Goal: Task Accomplishment & Management: Use online tool/utility

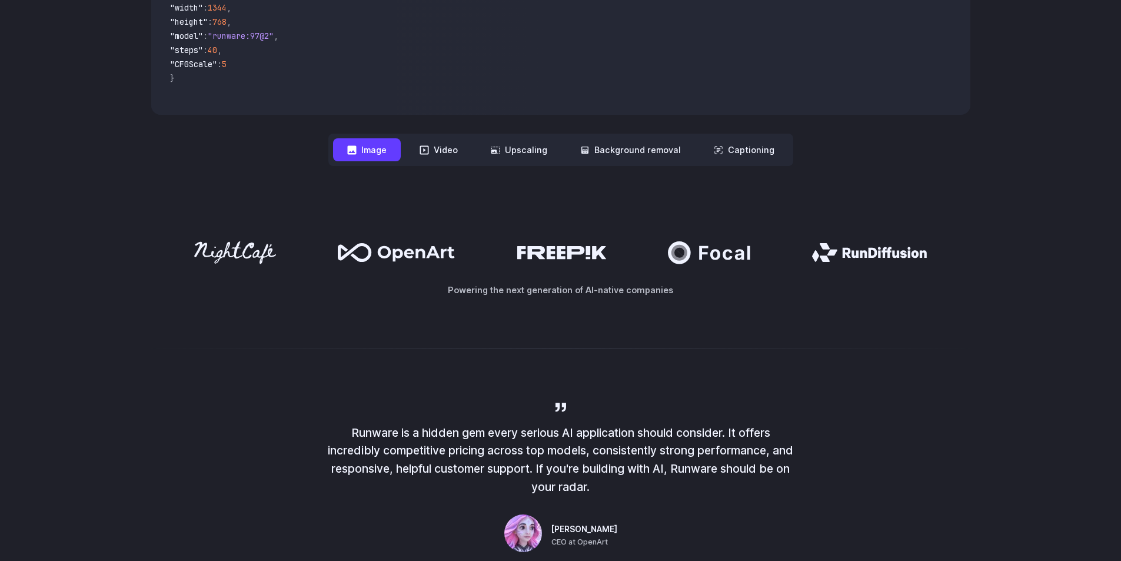
scroll to position [412, 0]
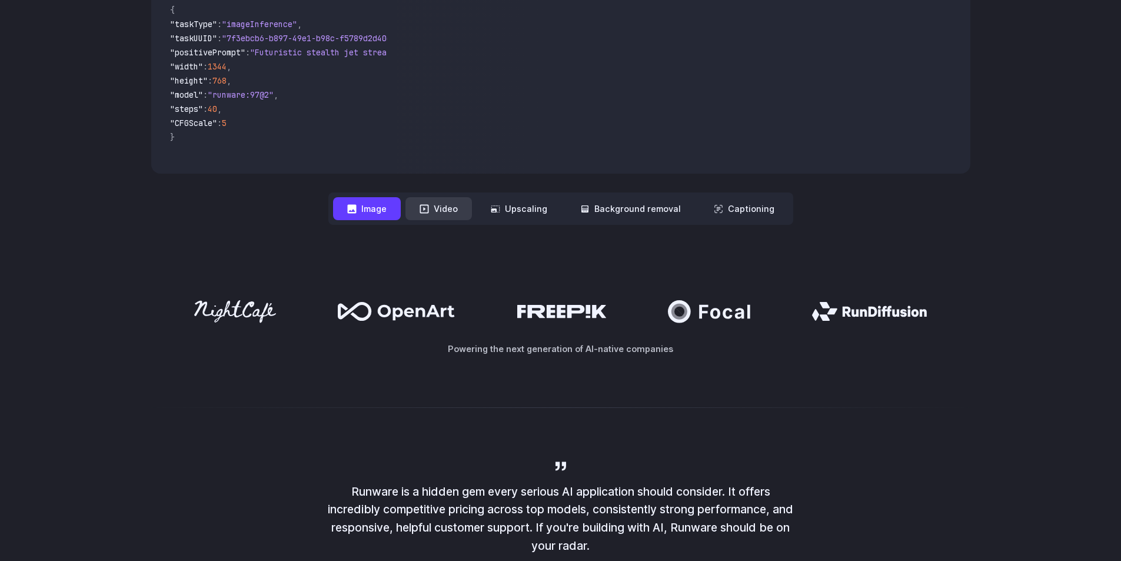
click at [448, 209] on button "Video" at bounding box center [438, 208] width 66 height 23
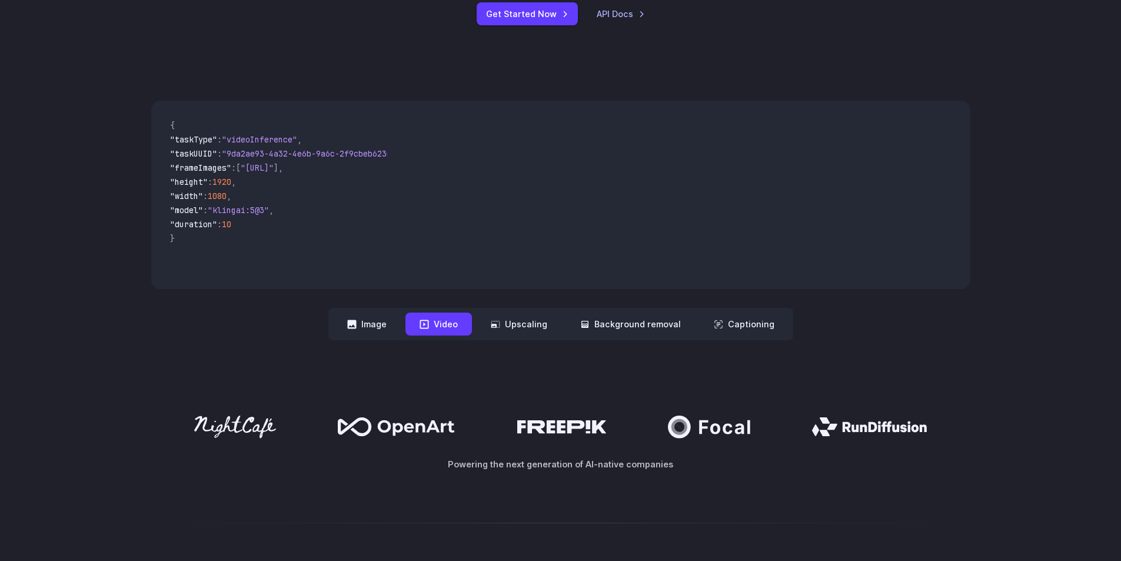
scroll to position [294, 0]
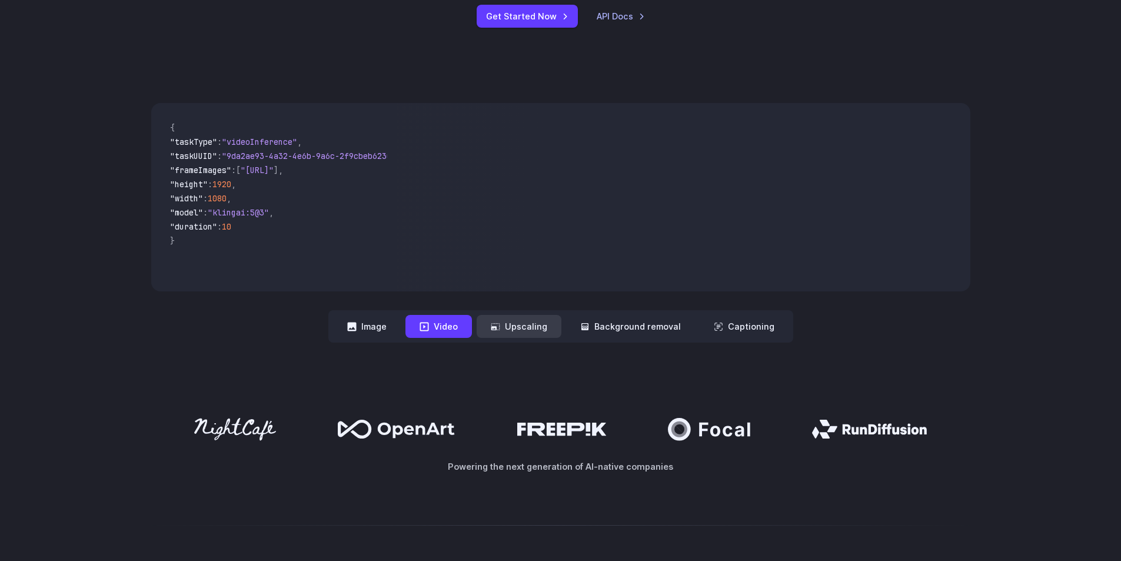
click at [545, 325] on button "Upscaling" at bounding box center [519, 326] width 85 height 23
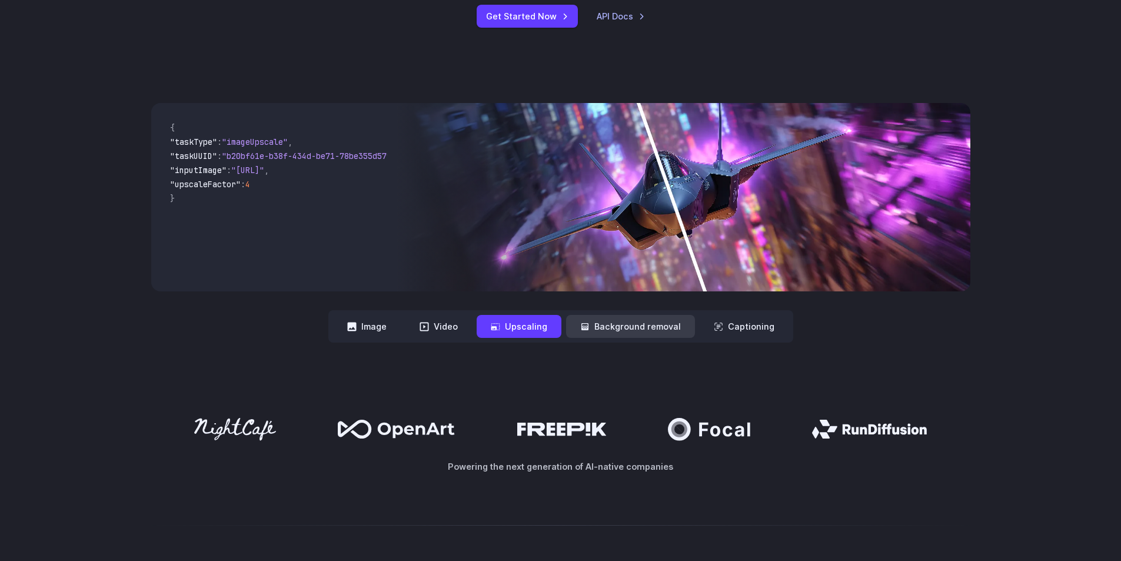
click at [643, 334] on button "Background removal" at bounding box center [630, 326] width 129 height 23
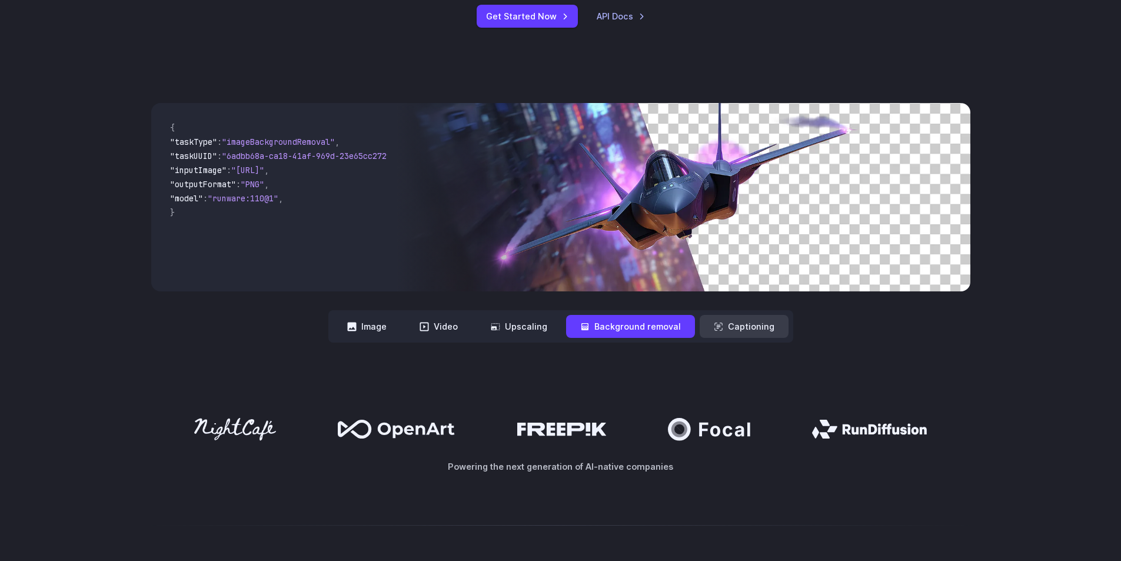
click at [736, 334] on button "Captioning" at bounding box center [744, 326] width 89 height 23
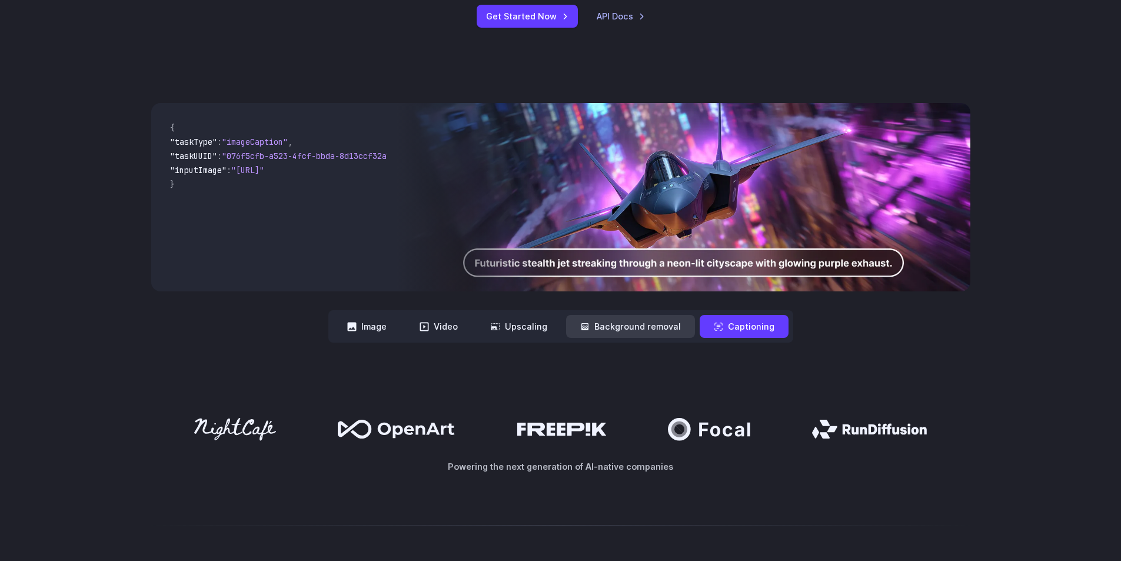
click at [644, 322] on button "Background removal" at bounding box center [630, 326] width 129 height 23
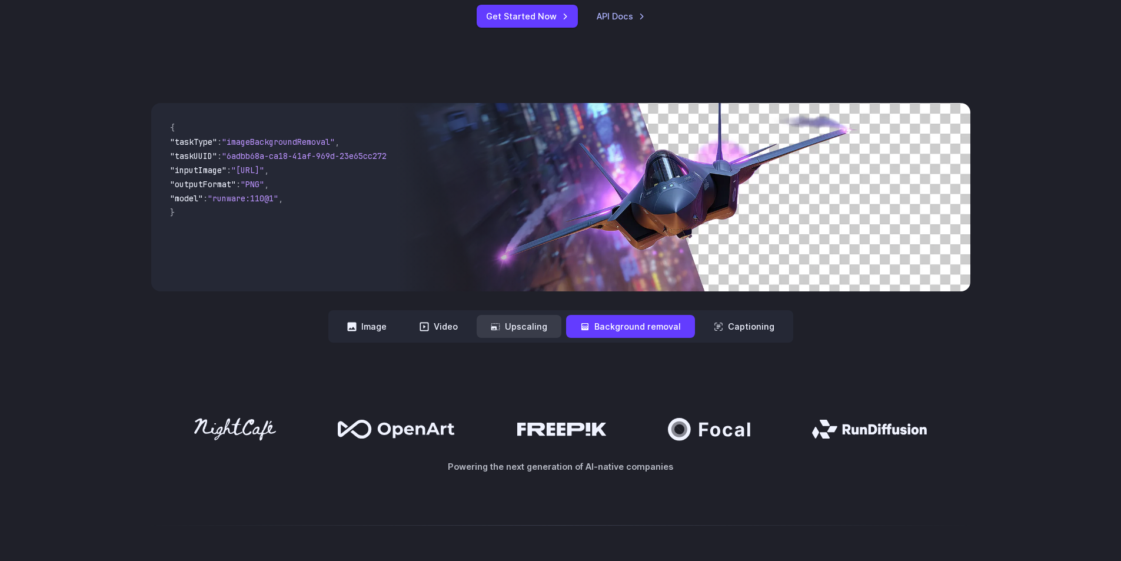
click at [538, 322] on button "Upscaling" at bounding box center [519, 326] width 85 height 23
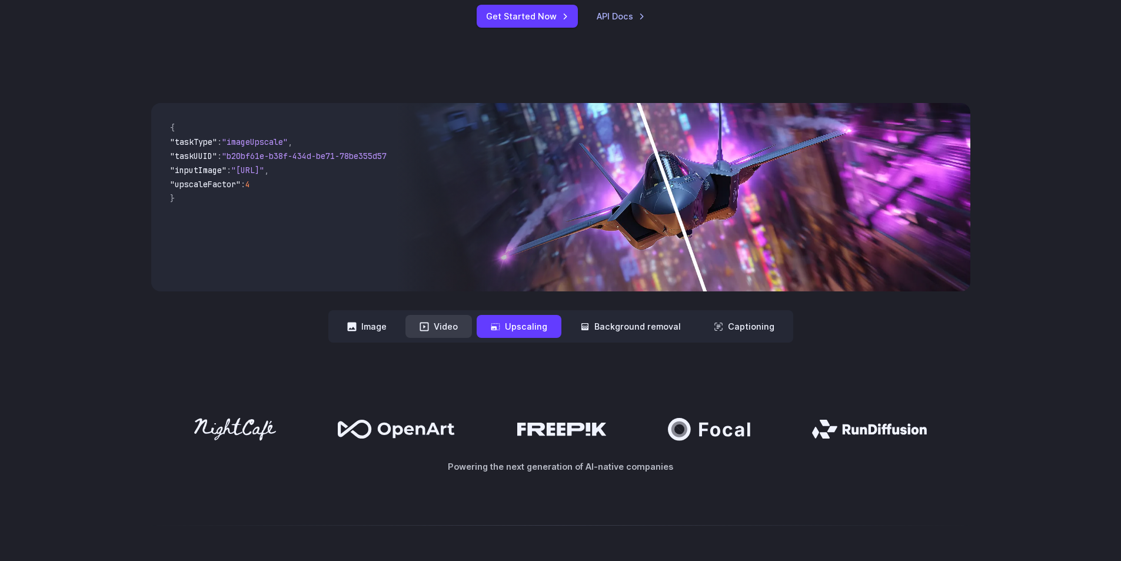
click at [433, 324] on button "Video" at bounding box center [438, 326] width 66 height 23
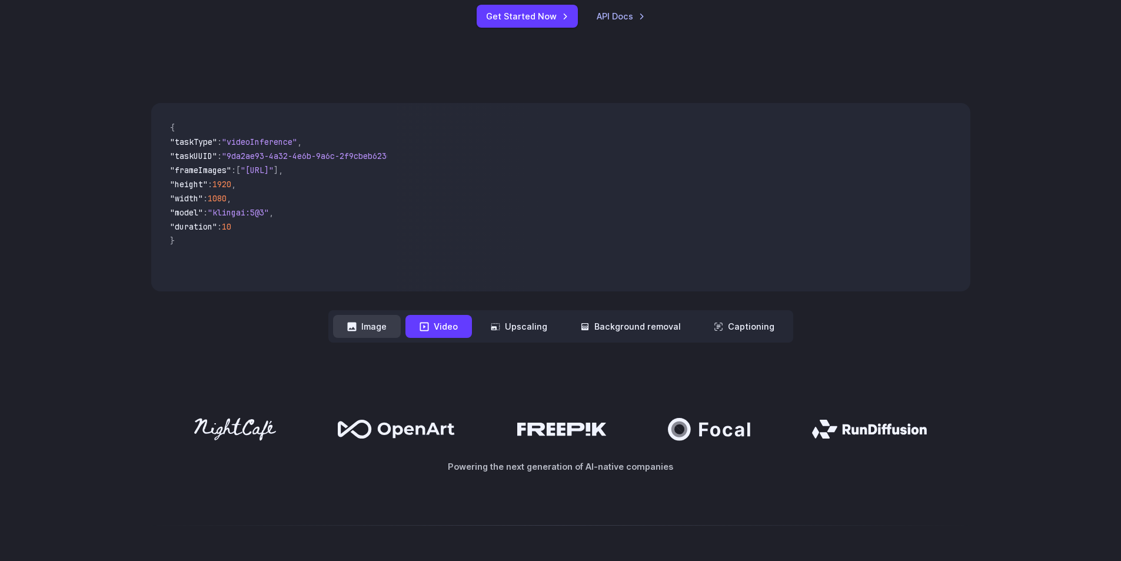
click at [398, 328] on button "Image" at bounding box center [367, 326] width 68 height 23
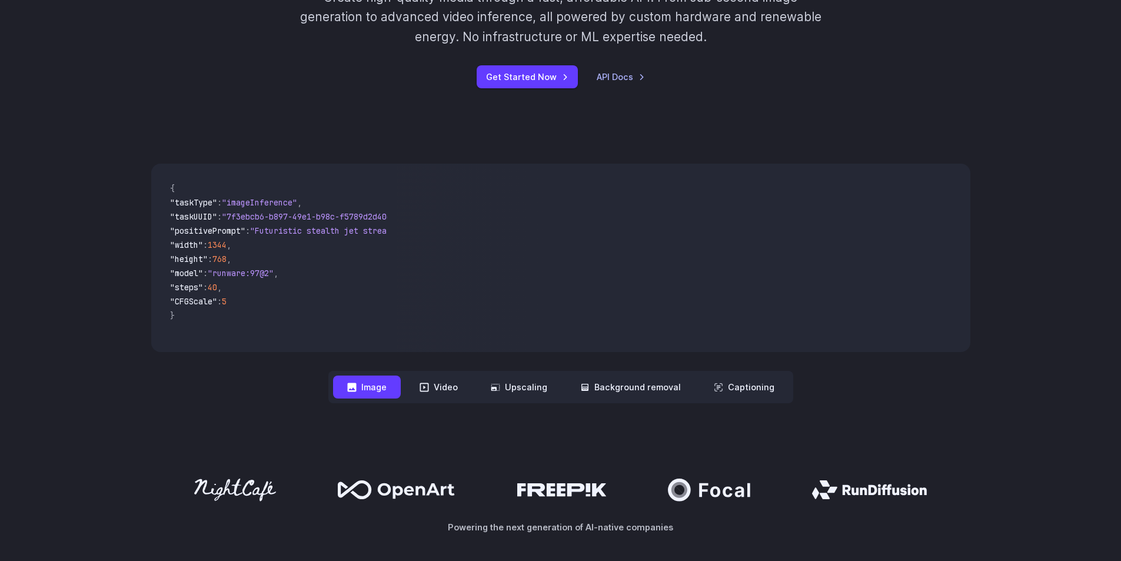
scroll to position [177, 0]
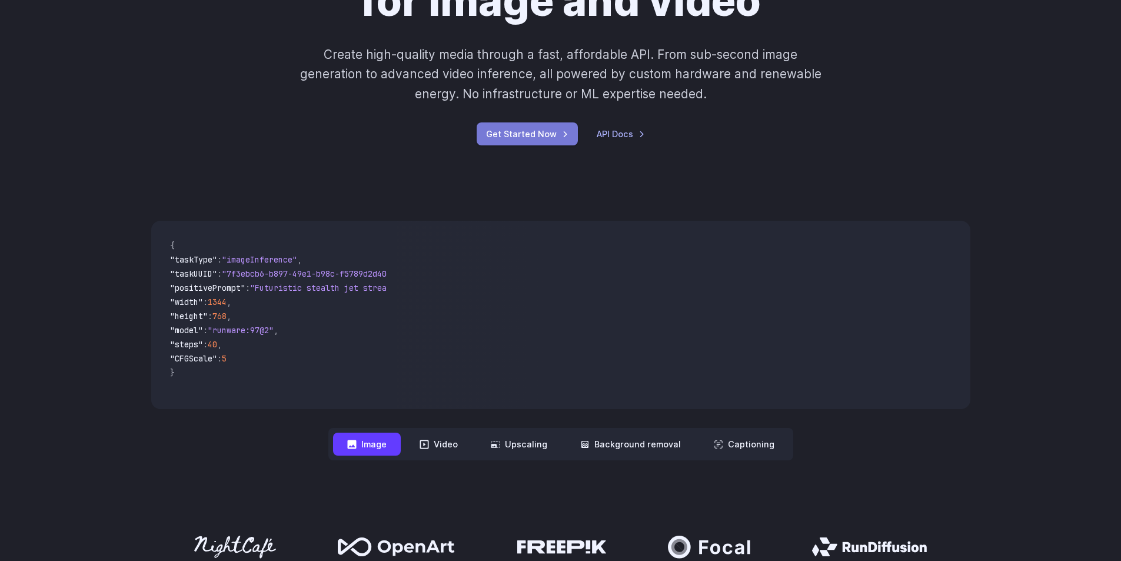
click at [540, 143] on link "Get Started Now" at bounding box center [527, 133] width 101 height 23
drag, startPoint x: 239, startPoint y: 398, endPoint x: 304, endPoint y: 398, distance: 64.7
click at [304, 398] on code "{ "taskType" : "imageInference" , "taskUUID" : "7f3ebcb6-b897-49e1-b98c-f5789d2…" at bounding box center [274, 314] width 227 height 169
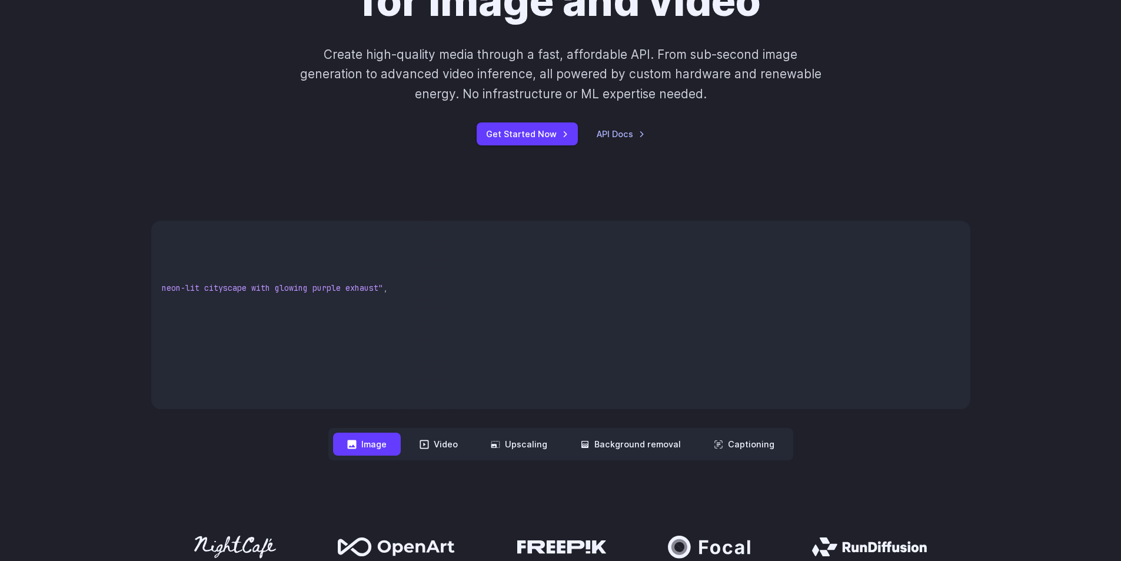
scroll to position [0, 0]
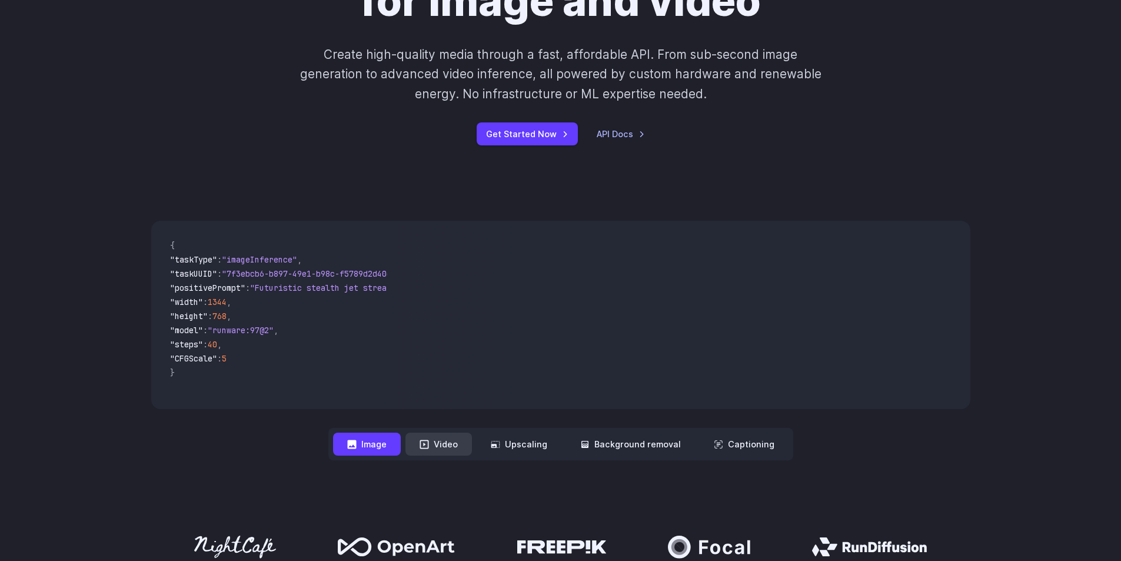
click at [438, 453] on button "Video" at bounding box center [438, 443] width 66 height 23
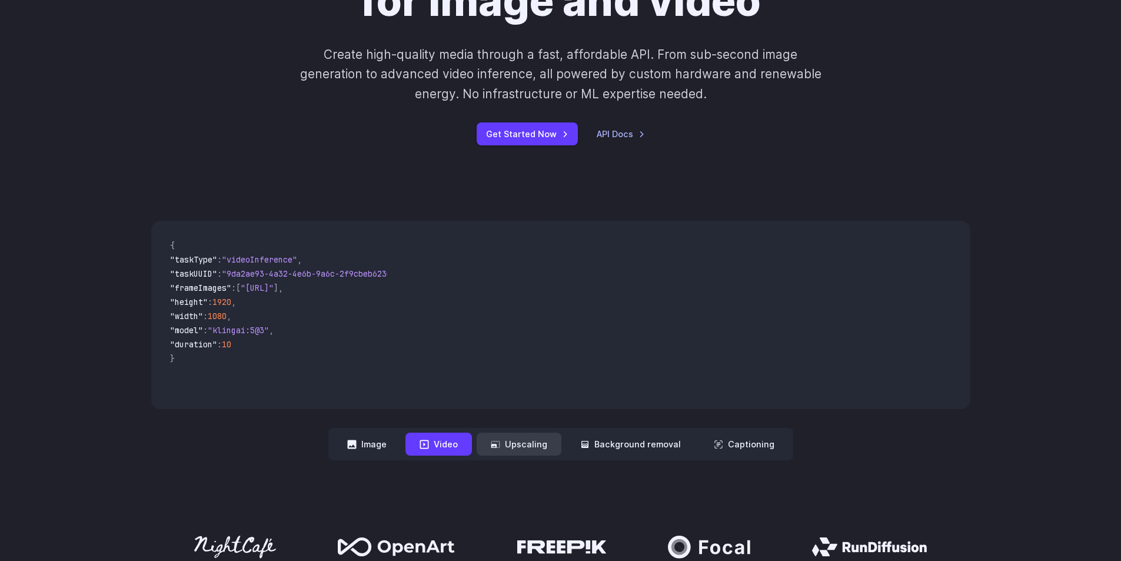
click at [542, 441] on button "Upscaling" at bounding box center [519, 443] width 85 height 23
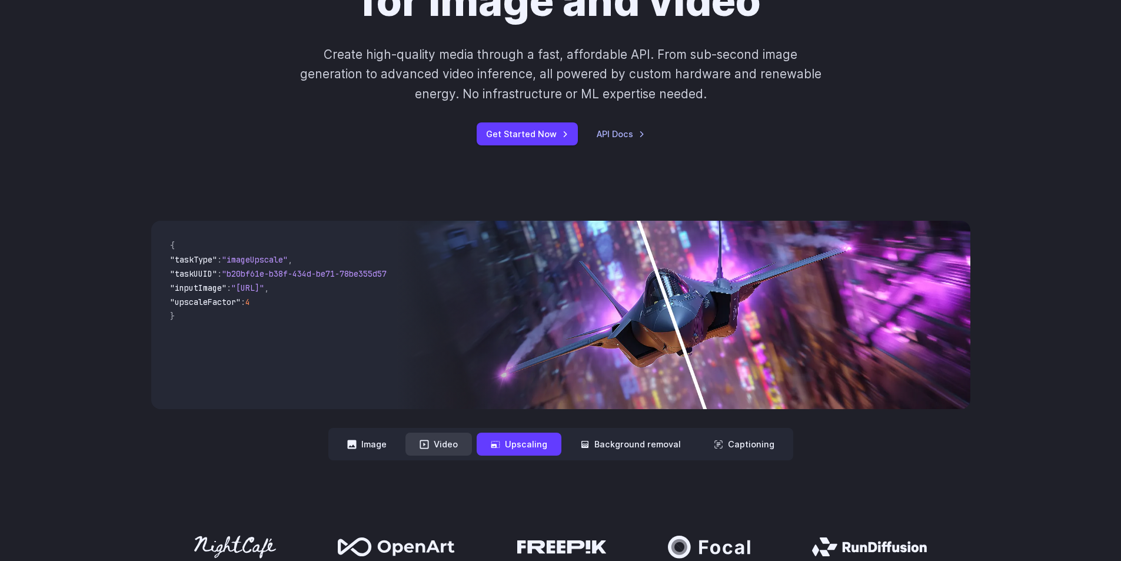
click at [471, 441] on button "Video" at bounding box center [438, 443] width 66 height 23
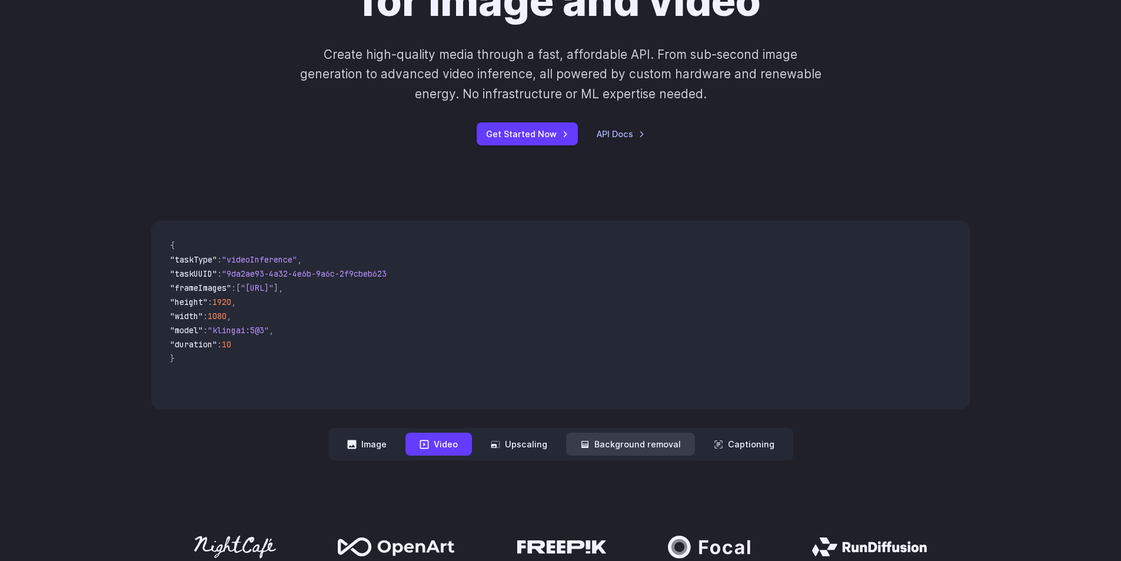
click at [613, 447] on button "Background removal" at bounding box center [630, 443] width 129 height 23
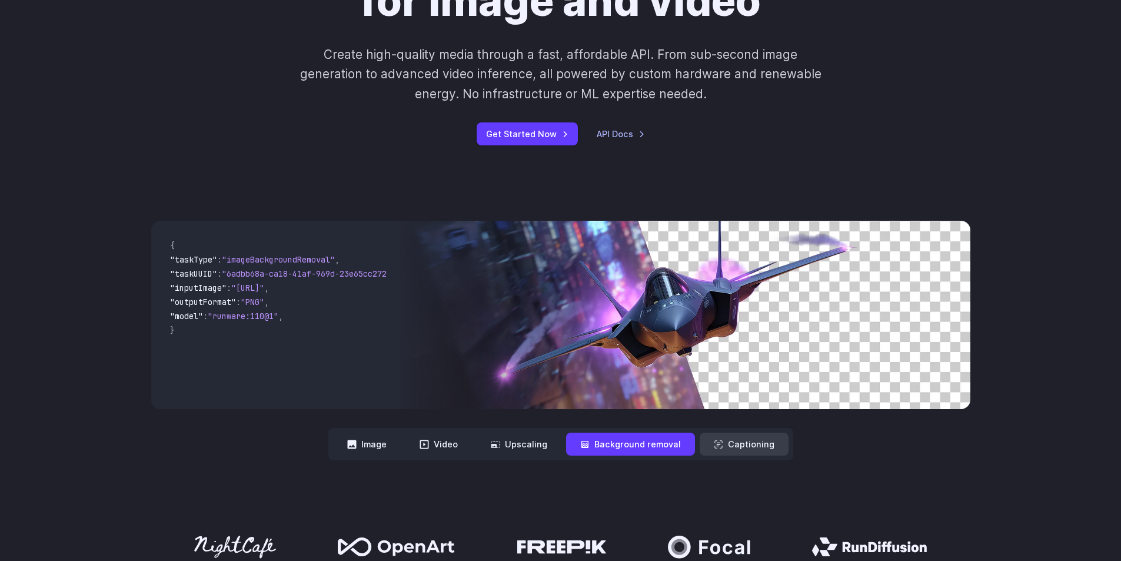
click at [732, 453] on button "Captioning" at bounding box center [744, 443] width 89 height 23
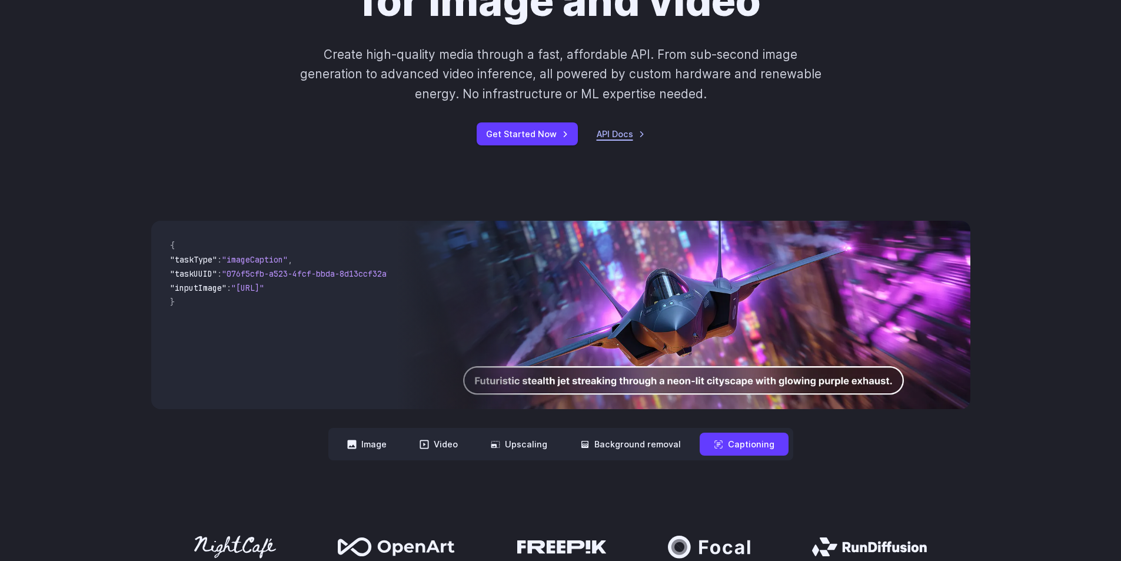
click at [615, 138] on link "API Docs" at bounding box center [621, 134] width 48 height 14
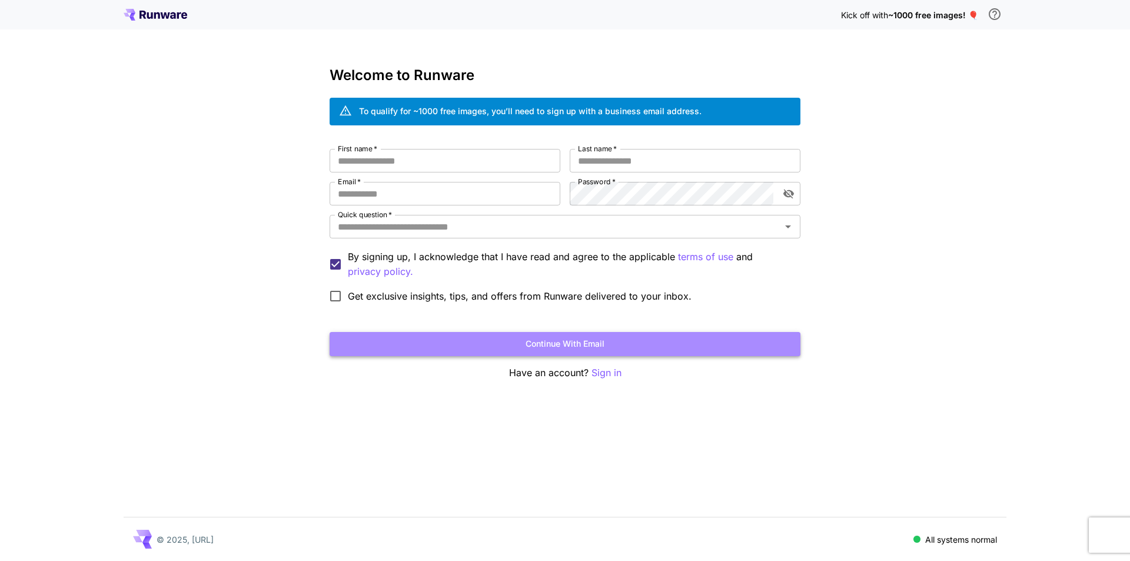
click at [565, 344] on button "Continue with email" at bounding box center [564, 344] width 471 height 24
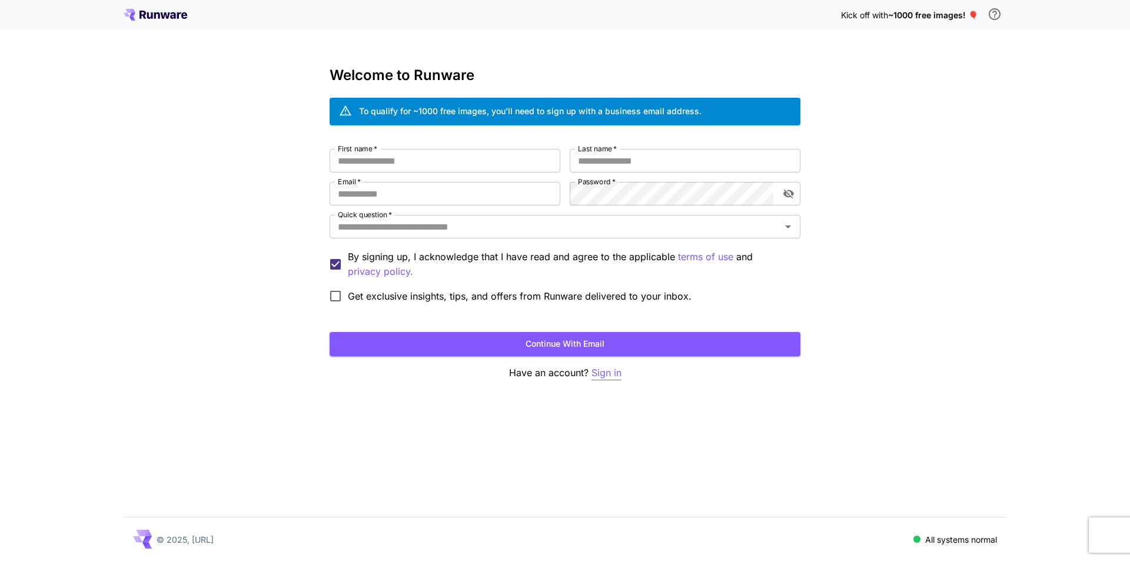
click at [613, 372] on p "Sign in" at bounding box center [606, 372] width 30 height 15
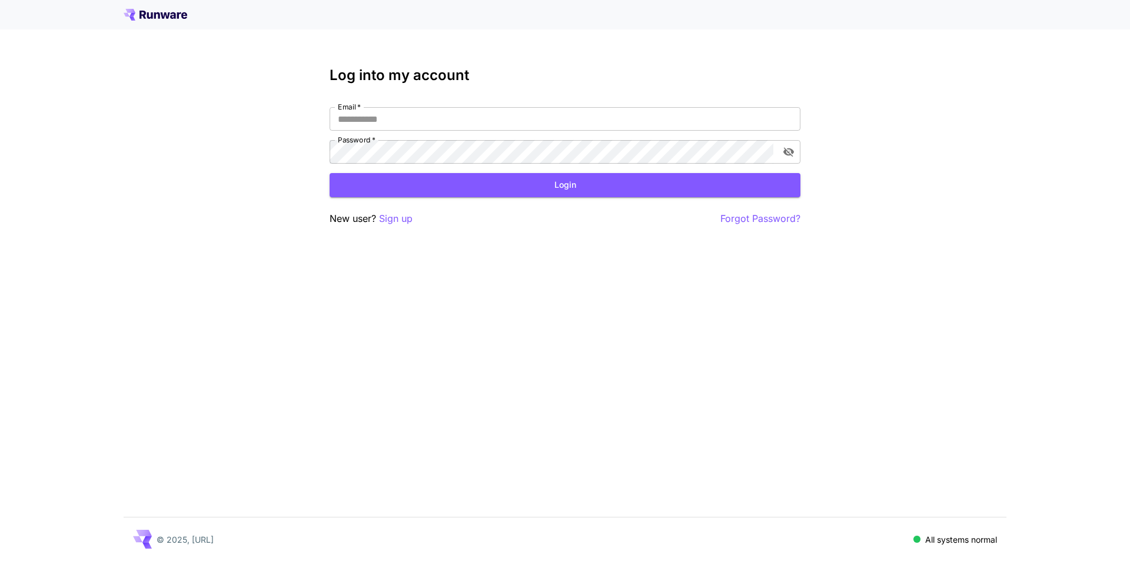
click at [156, 21] on div at bounding box center [565, 14] width 1130 height 29
click at [158, 17] on icon at bounding box center [156, 15] width 64 height 12
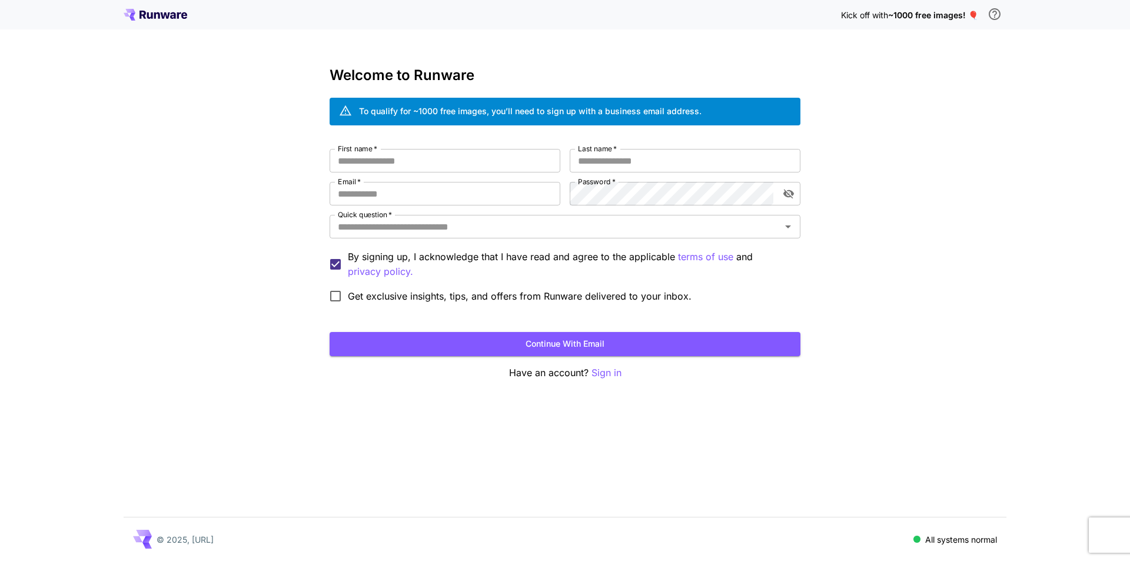
click at [146, 11] on icon at bounding box center [156, 15] width 64 height 12
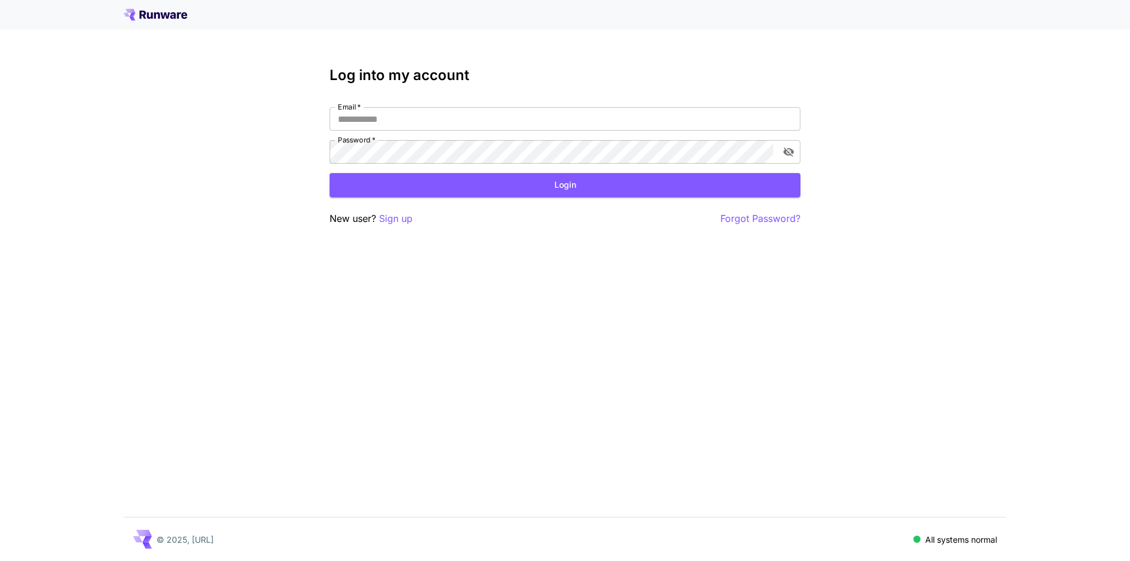
click at [514, 132] on div "Email   * Email   * Password   * Password   *" at bounding box center [564, 135] width 471 height 56
click at [491, 121] on input "Email   *" at bounding box center [564, 119] width 471 height 24
click at [381, 218] on p "Sign up" at bounding box center [396, 218] width 34 height 15
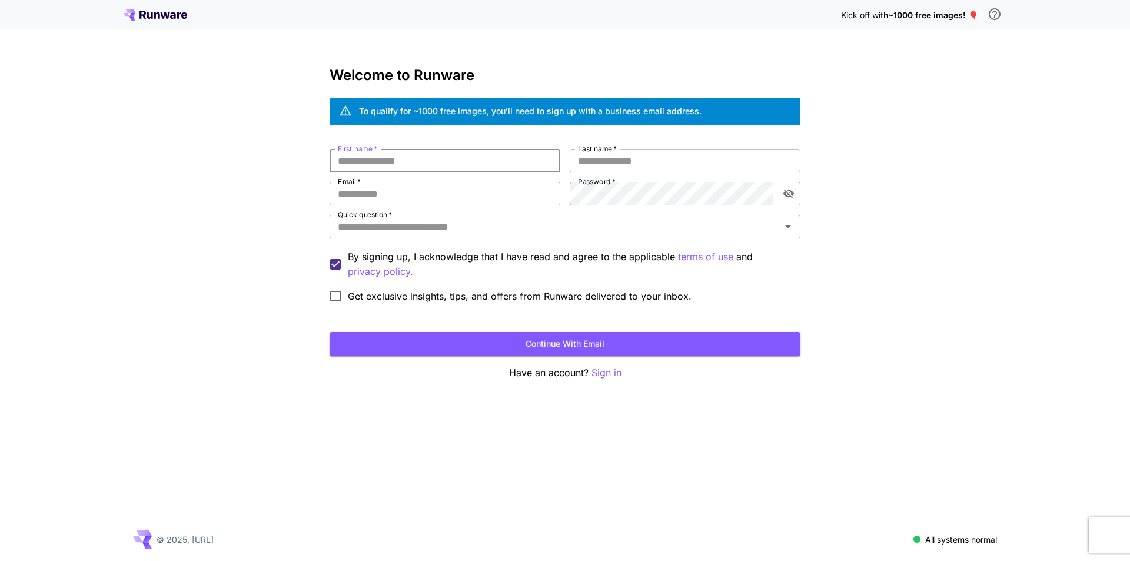
click at [441, 168] on input "First name   *" at bounding box center [444, 161] width 231 height 24
type input "********"
click at [640, 159] on input "Last name   *" at bounding box center [685, 161] width 231 height 24
type input "*******"
click at [423, 205] on input "Email   *" at bounding box center [444, 194] width 231 height 24
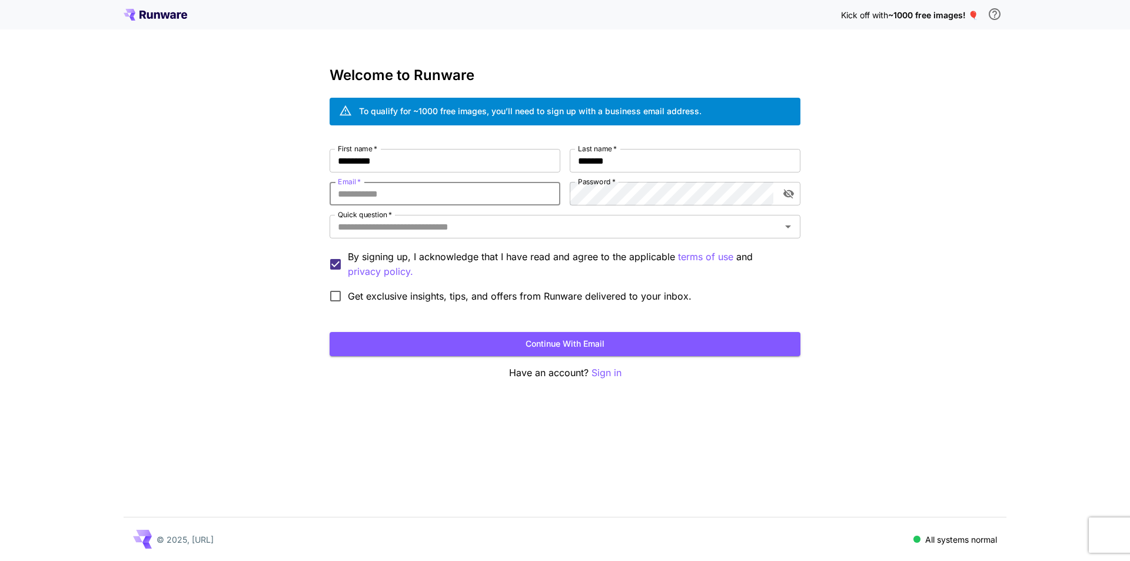
type input "**********"
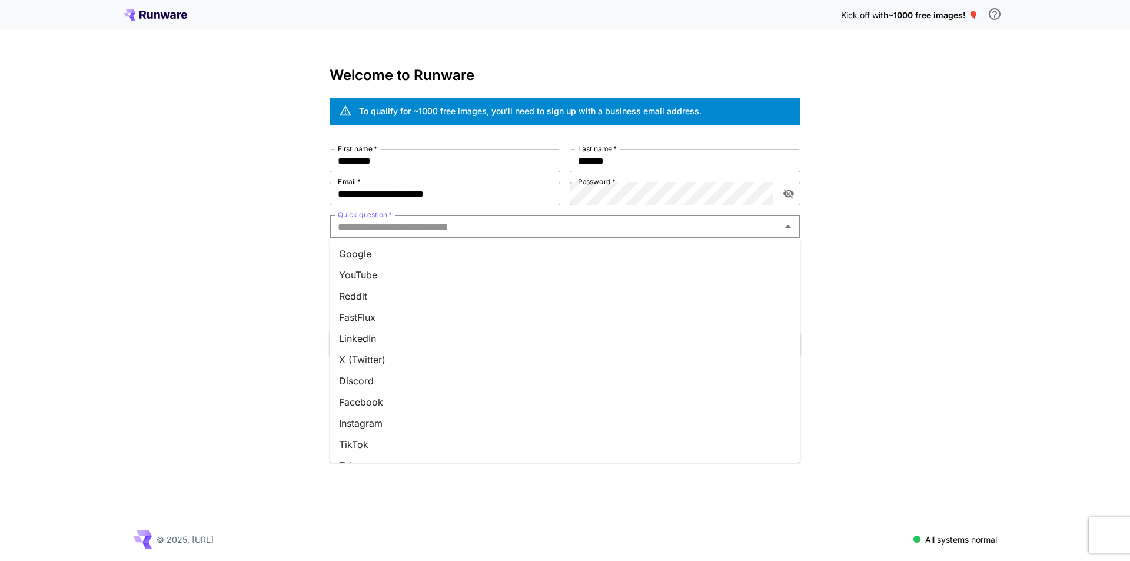
click at [654, 234] on input "Quick question   *" at bounding box center [555, 226] width 444 height 16
click at [620, 284] on li "YouTube" at bounding box center [564, 274] width 471 height 21
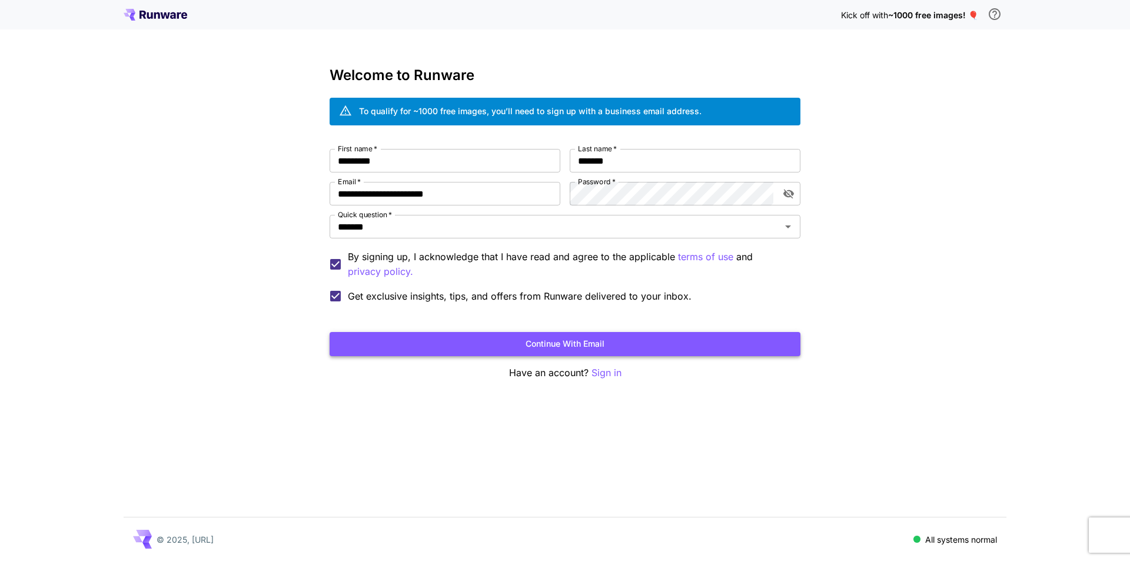
click at [547, 351] on button "Continue with email" at bounding box center [564, 344] width 471 height 24
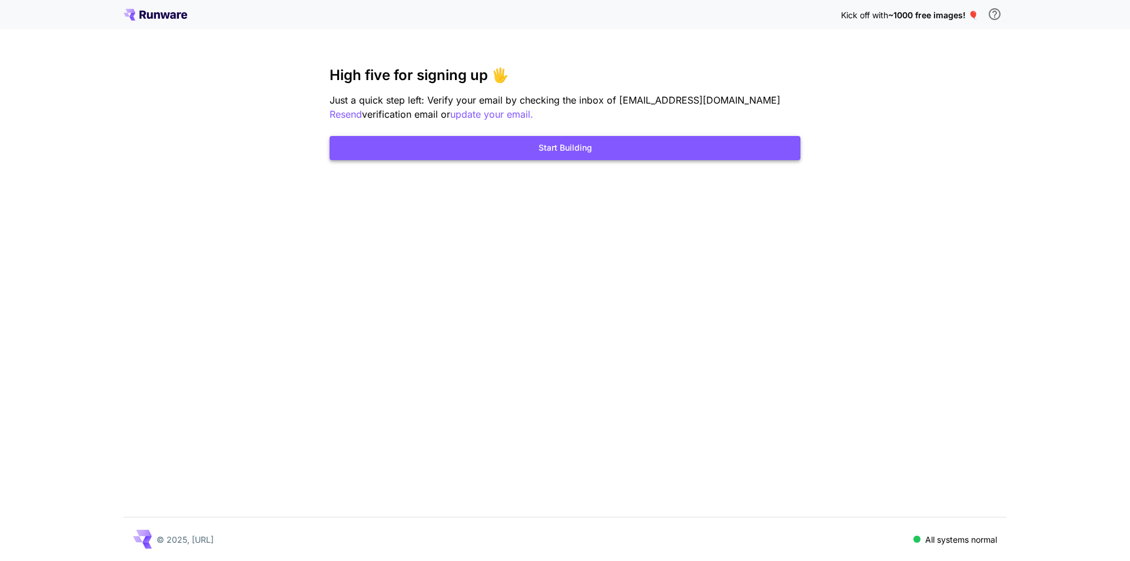
click at [593, 149] on button "Start Building" at bounding box center [564, 148] width 471 height 24
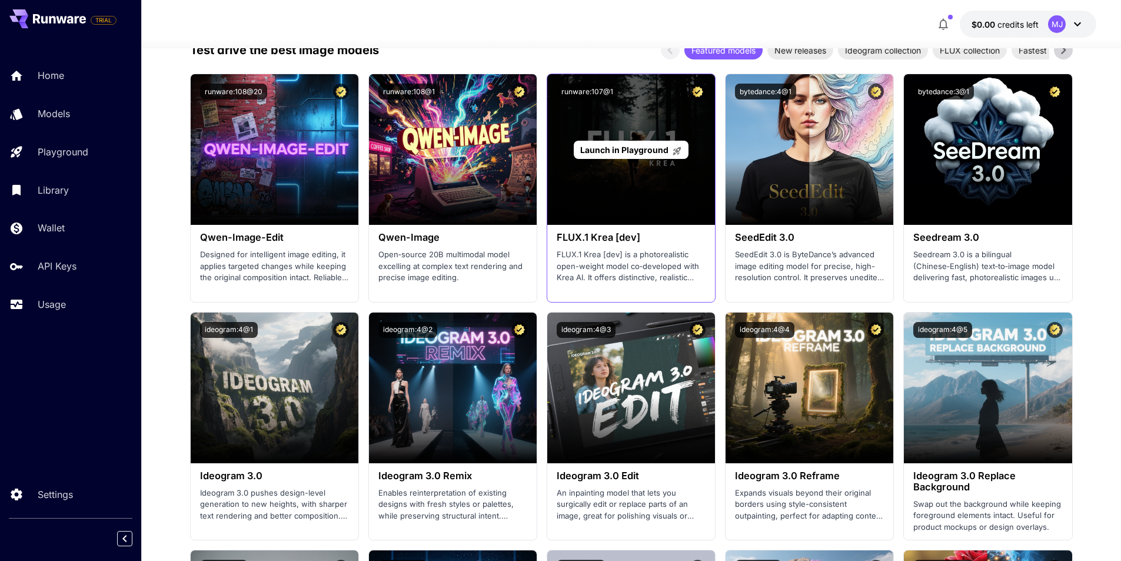
scroll to position [1294, 0]
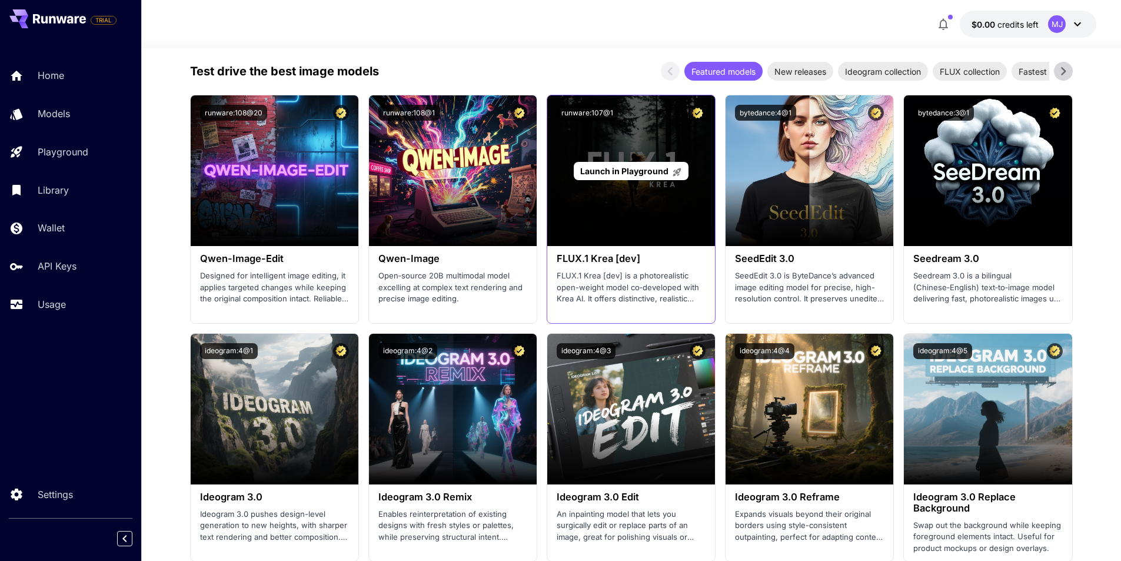
click at [619, 175] on span "Launch in Playground" at bounding box center [624, 171] width 88 height 10
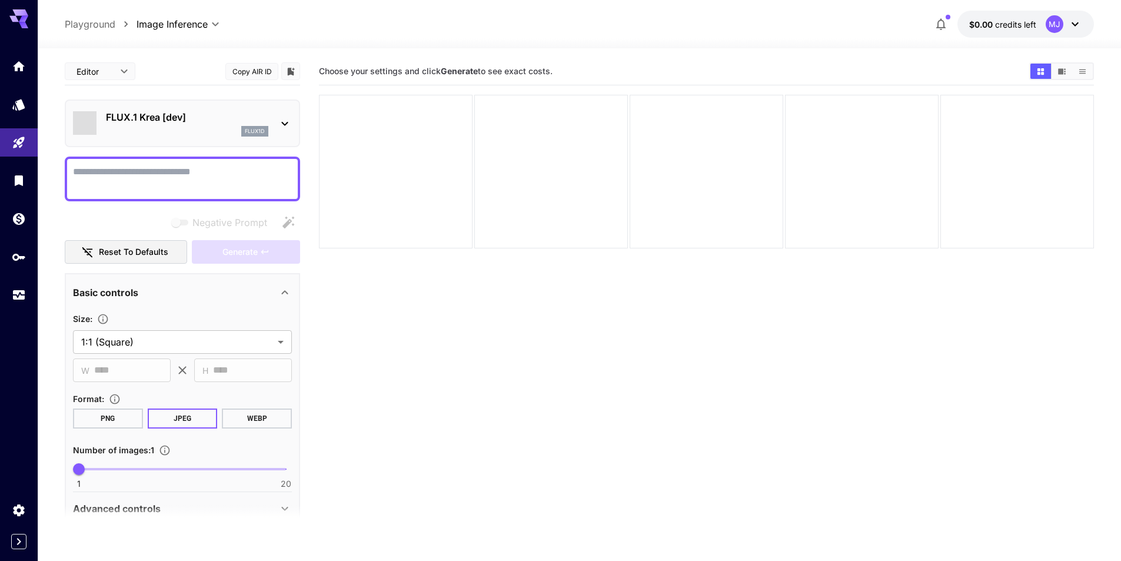
click at [285, 124] on icon at bounding box center [285, 124] width 14 height 14
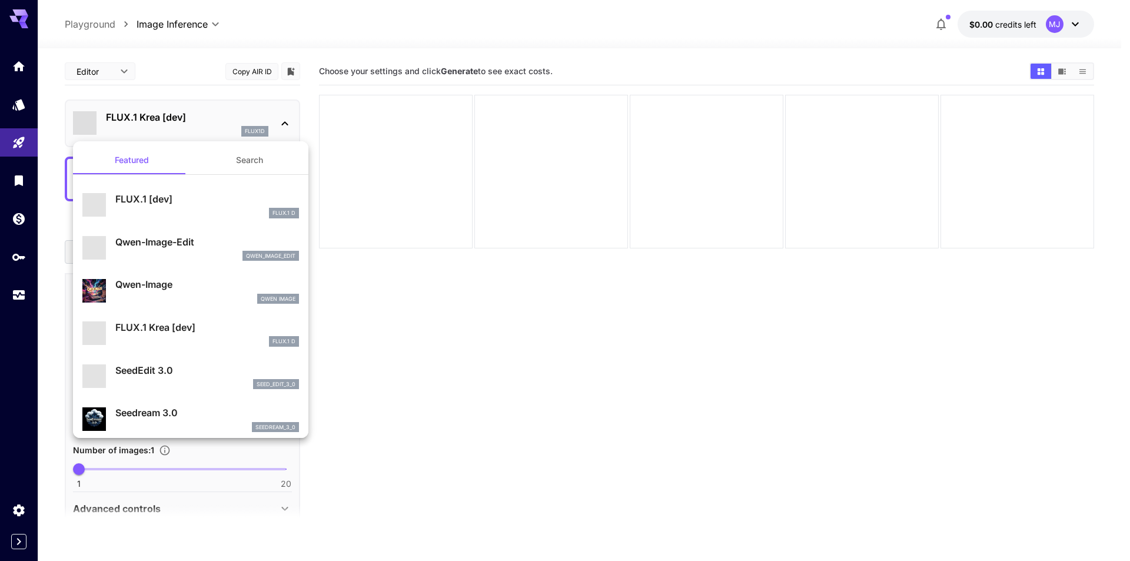
click at [285, 123] on div at bounding box center [565, 280] width 1130 height 561
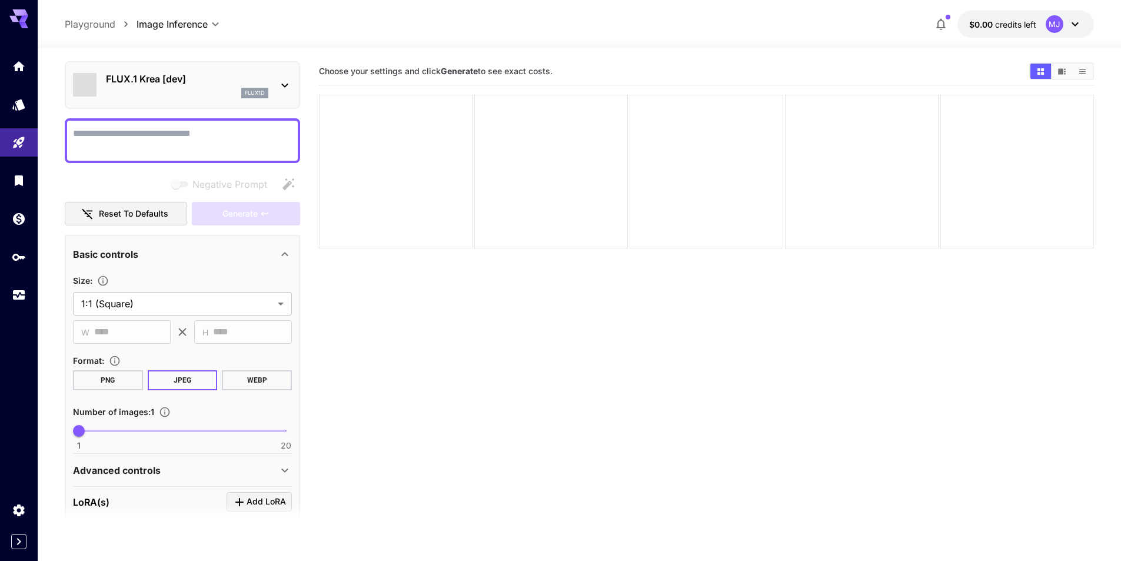
scroll to position [59, 0]
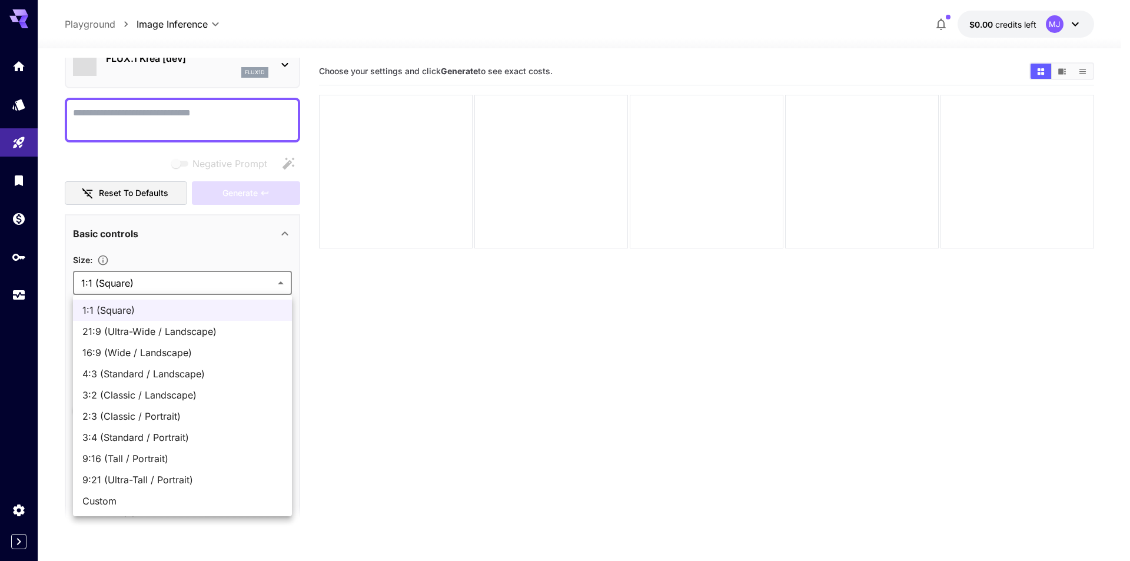
click at [210, 274] on body "**********" at bounding box center [565, 327] width 1130 height 654
click at [210, 274] on div at bounding box center [565, 280] width 1130 height 561
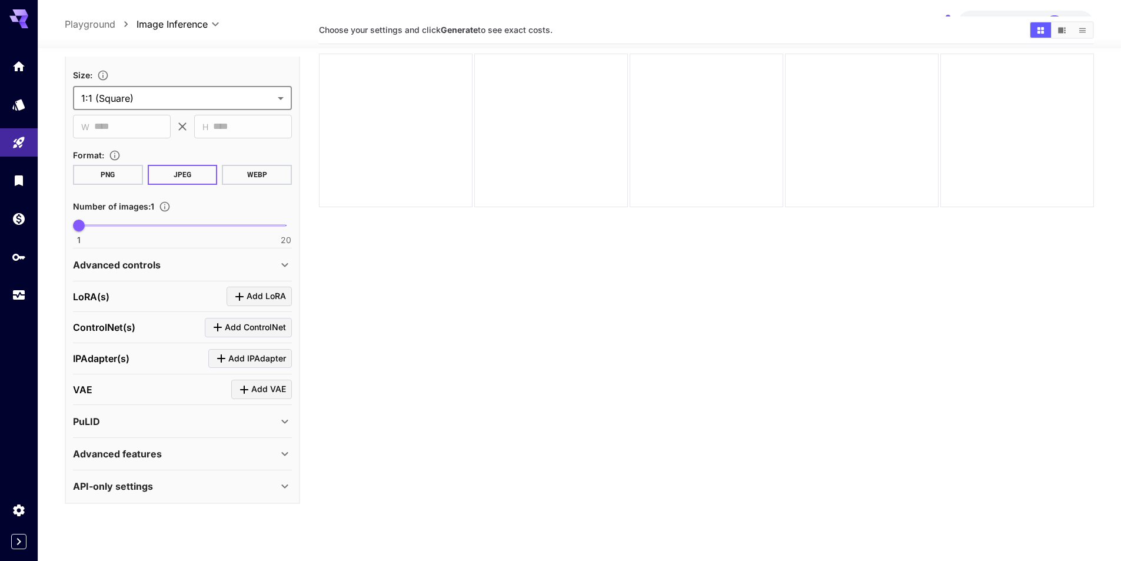
scroll to position [0, 0]
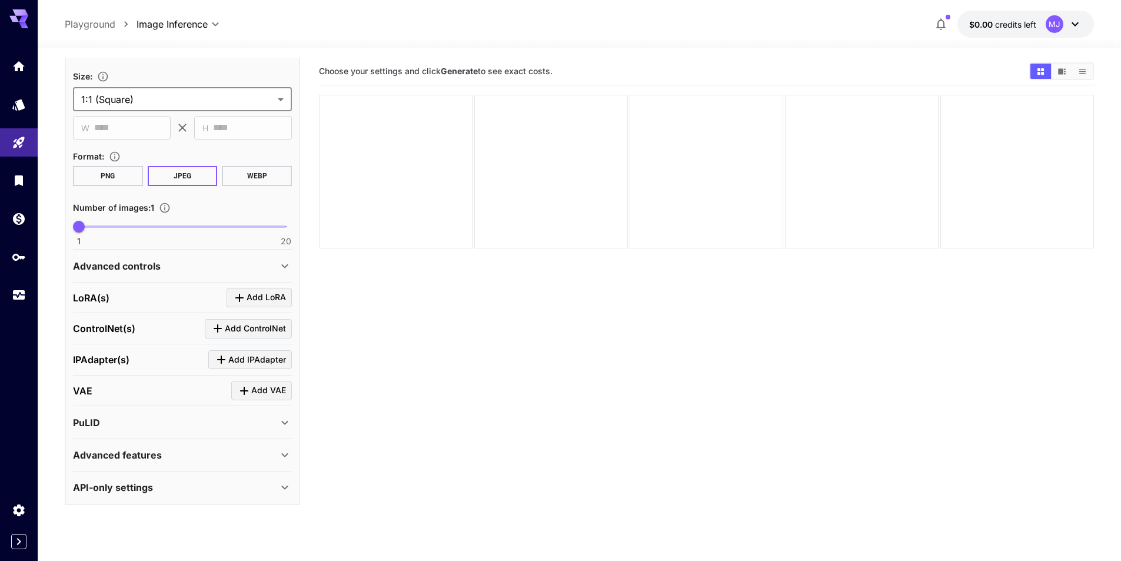
click at [1060, 72] on icon "Show images in video view" at bounding box center [1062, 71] width 8 height 6
click at [1084, 72] on icon "Show images in list view" at bounding box center [1082, 71] width 9 height 9
click at [1040, 70] on icon "Show images in grid view" at bounding box center [1040, 71] width 6 height 6
